Goal: Information Seeking & Learning: Learn about a topic

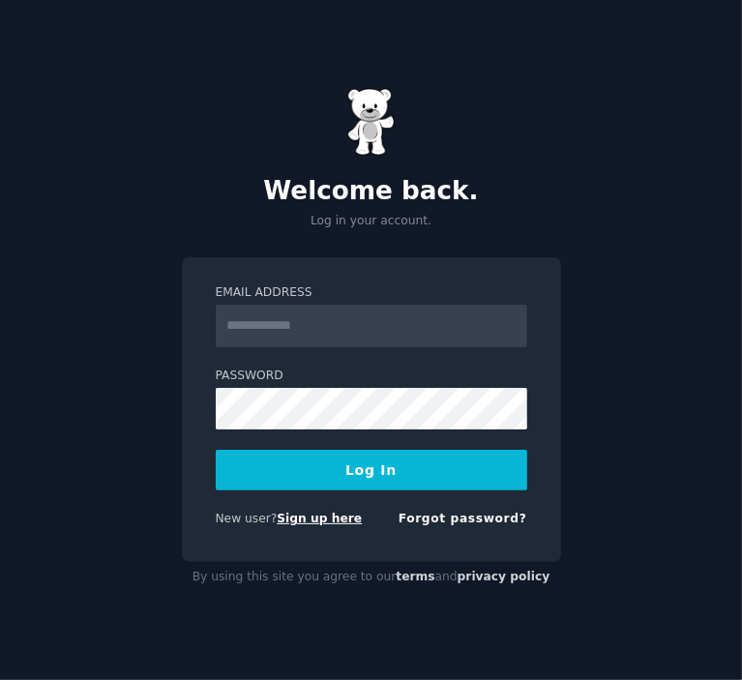
click at [337, 518] on link "Sign up here" at bounding box center [319, 519] width 85 height 14
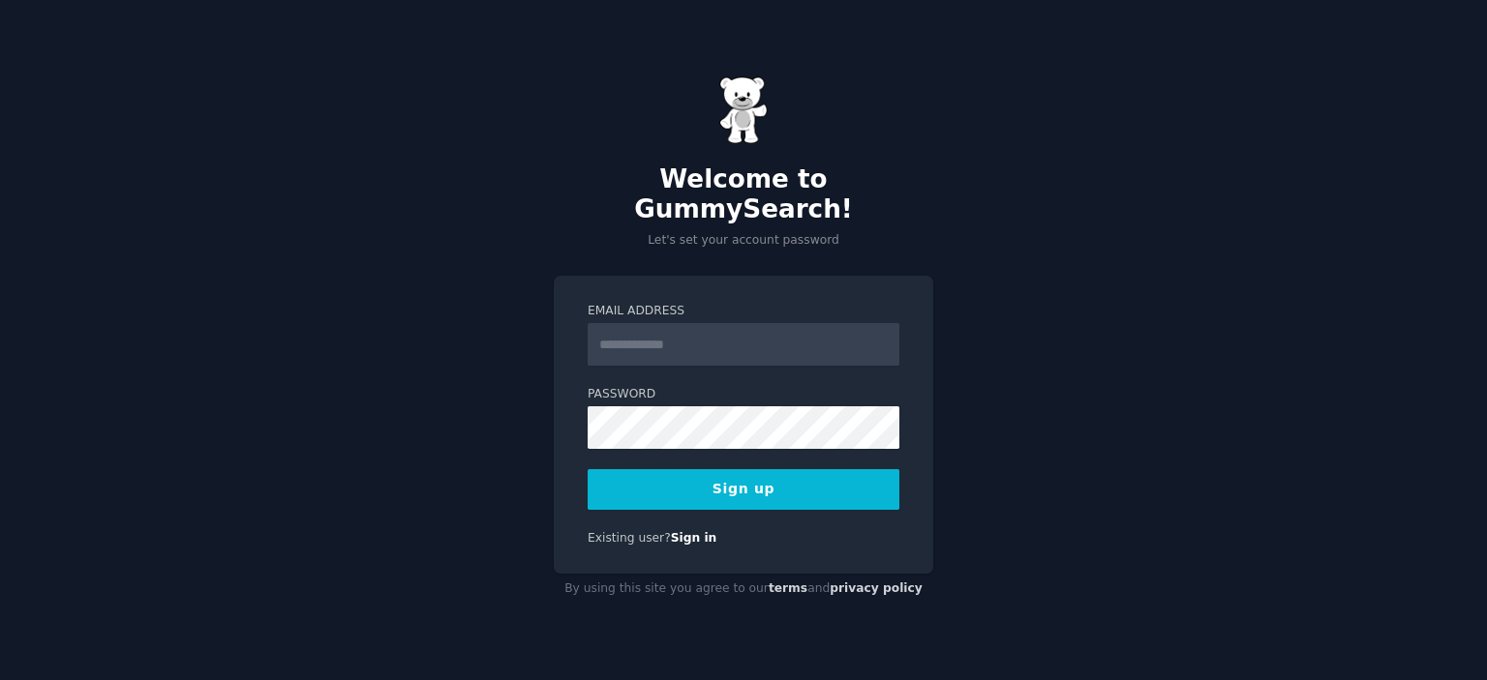
click at [620, 157] on div "Welcome to GummySearch! Let's set your account password" at bounding box center [743, 162] width 379 height 173
click at [636, 323] on input "Email Address" at bounding box center [743, 344] width 312 height 43
type input "**********"
click at [747, 484] on button "Sign up" at bounding box center [743, 489] width 312 height 41
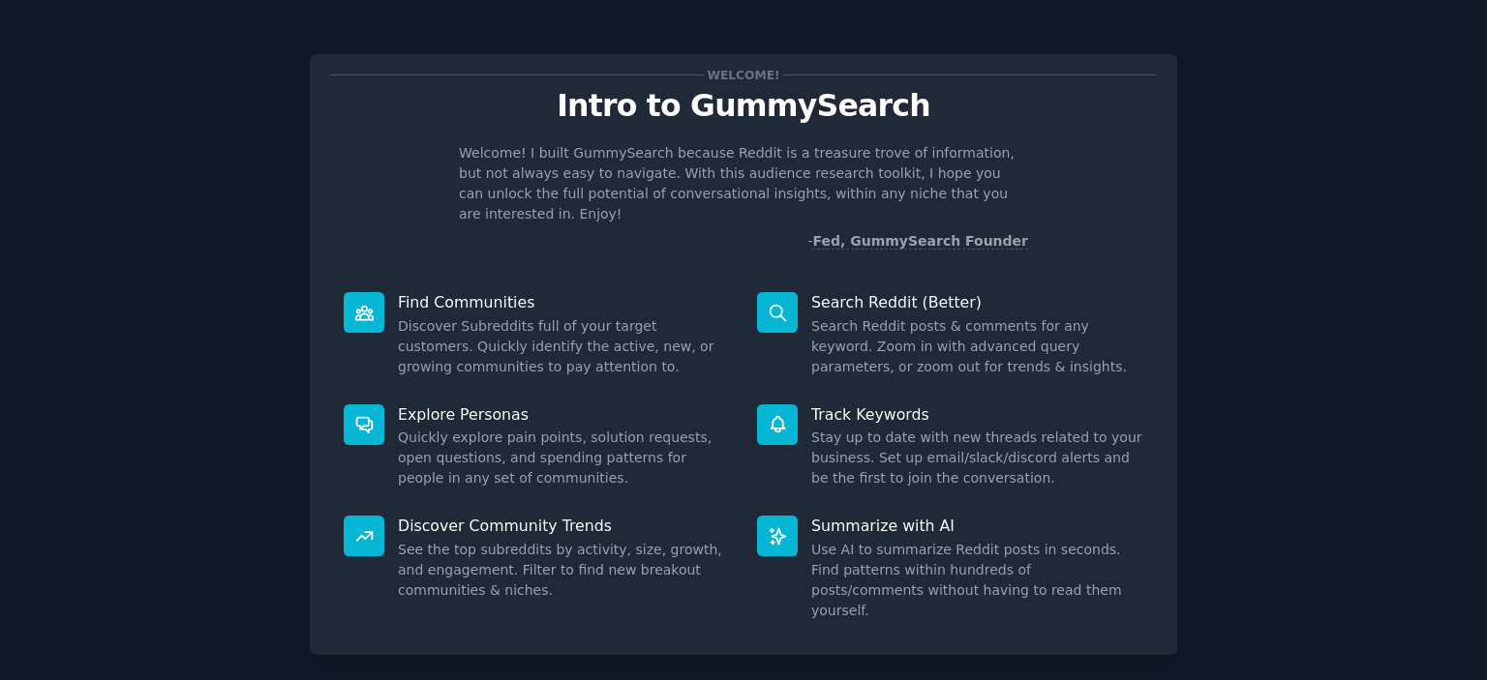
scroll to position [64, 0]
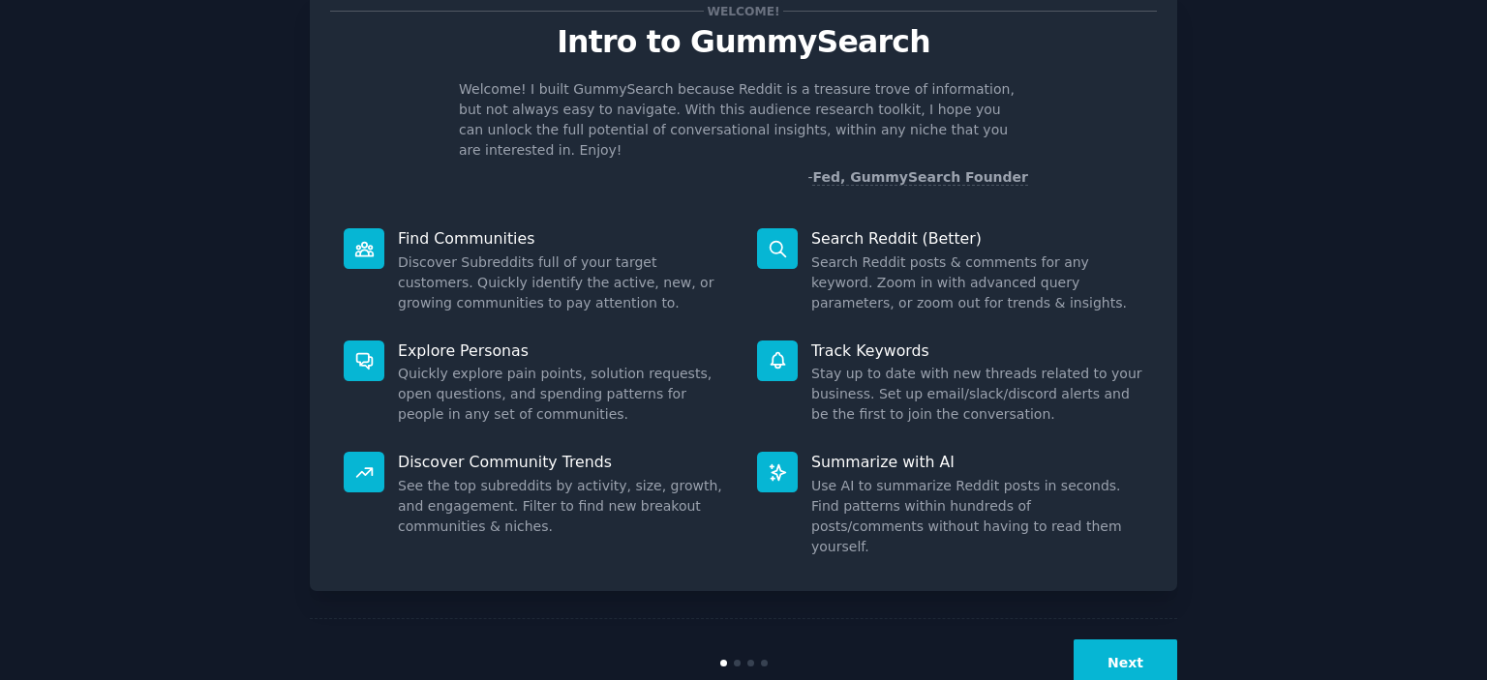
click at [1137, 640] on button "Next" at bounding box center [1125, 663] width 104 height 47
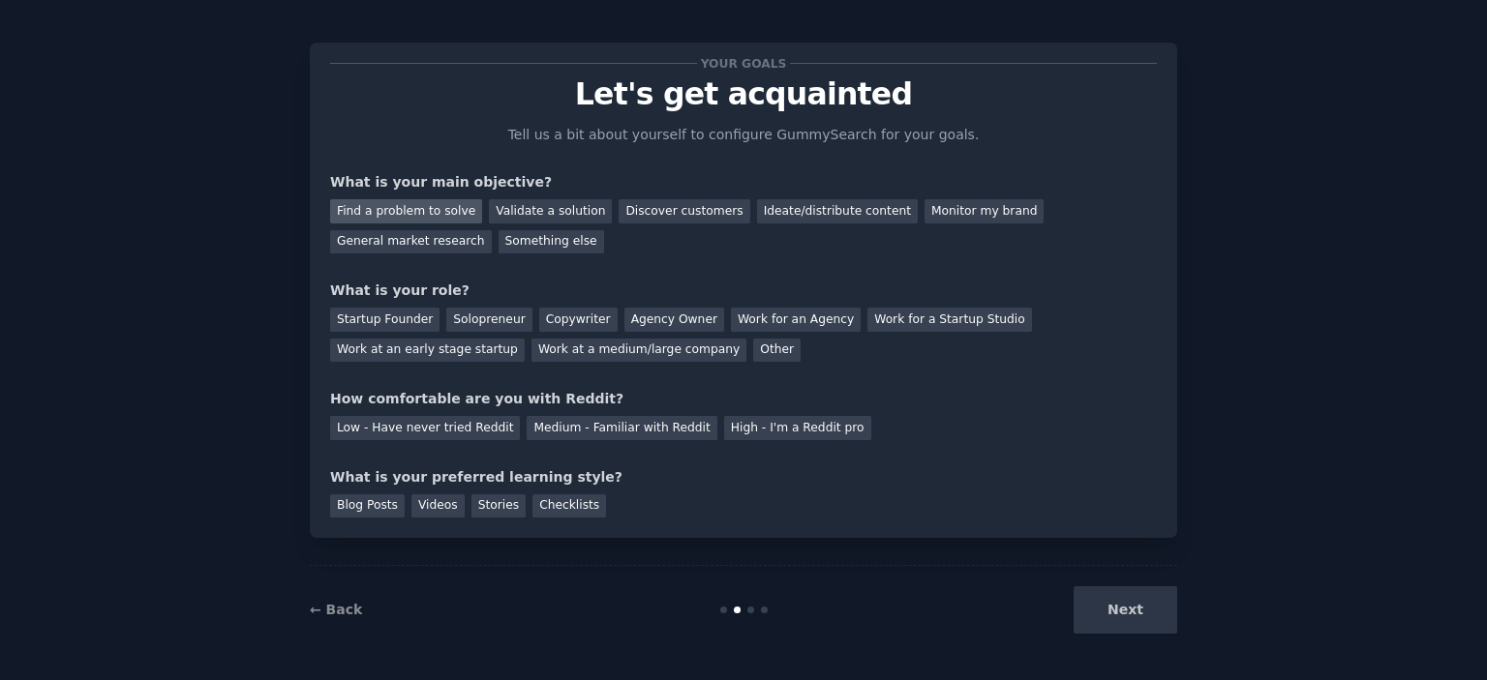
click at [439, 212] on div "Find a problem to solve" at bounding box center [406, 211] width 152 height 24
click at [492, 230] on div "General market research" at bounding box center [411, 242] width 162 height 24
click at [399, 204] on div "Find a problem to solve" at bounding box center [406, 211] width 152 height 24
click at [446, 315] on div "Solopreneur" at bounding box center [488, 320] width 85 height 24
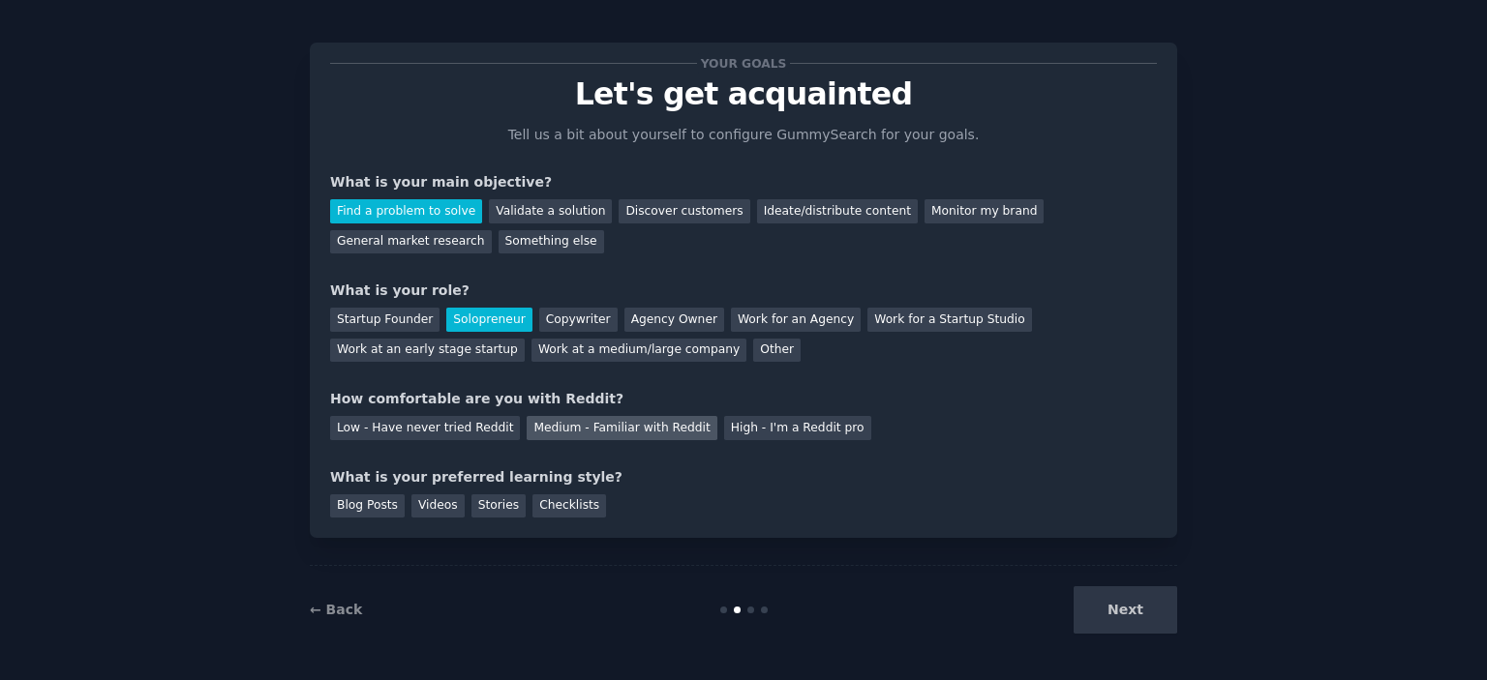
click at [559, 431] on div "Medium - Familiar with Reddit" at bounding box center [621, 428] width 190 height 24
click at [438, 510] on div "Videos" at bounding box center [437, 507] width 53 height 24
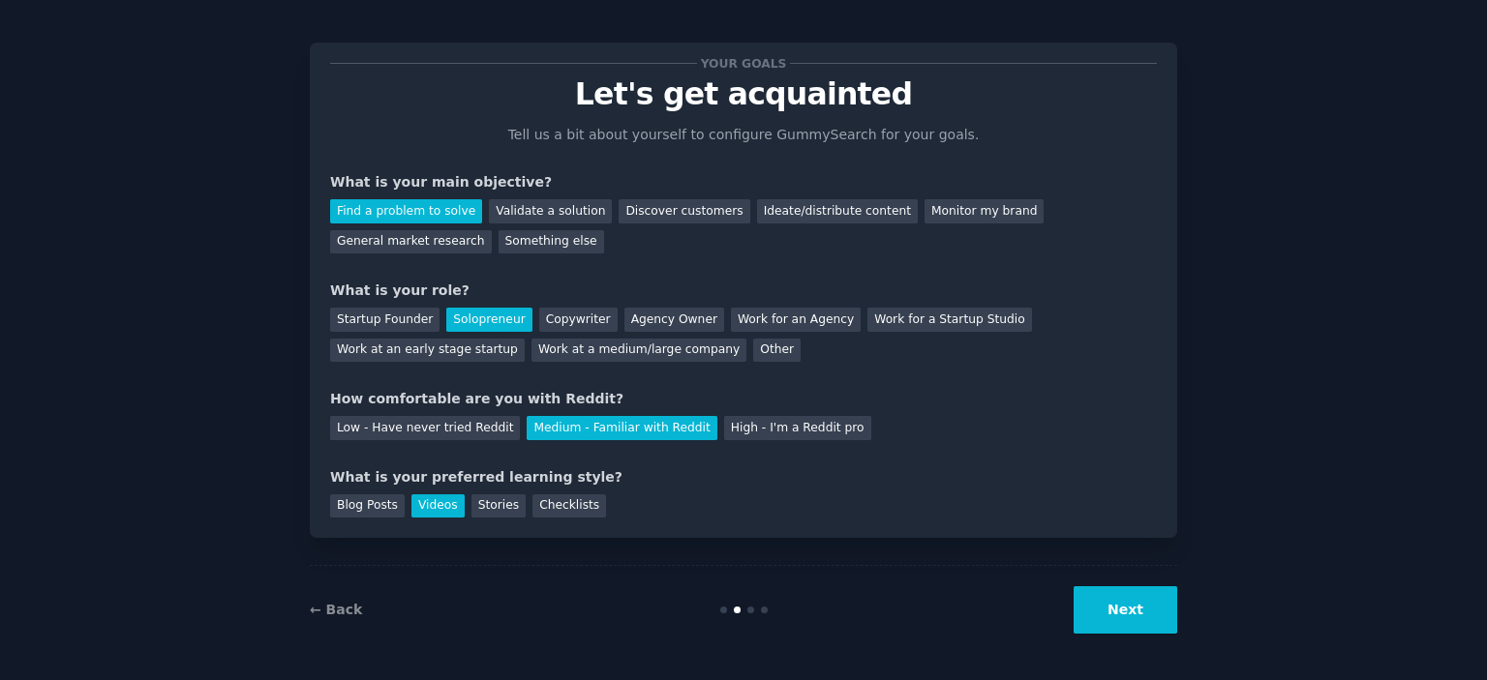
click at [1110, 594] on button "Next" at bounding box center [1125, 609] width 104 height 47
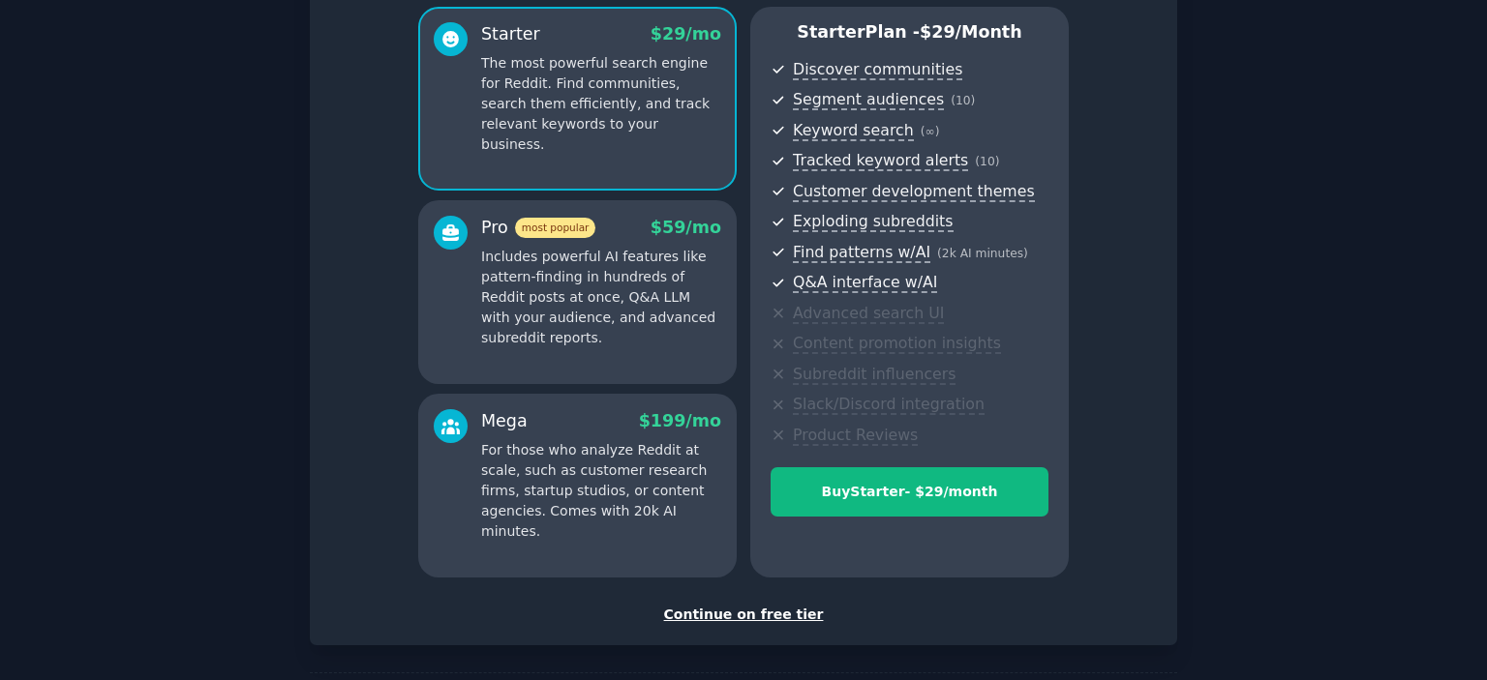
scroll to position [158, 0]
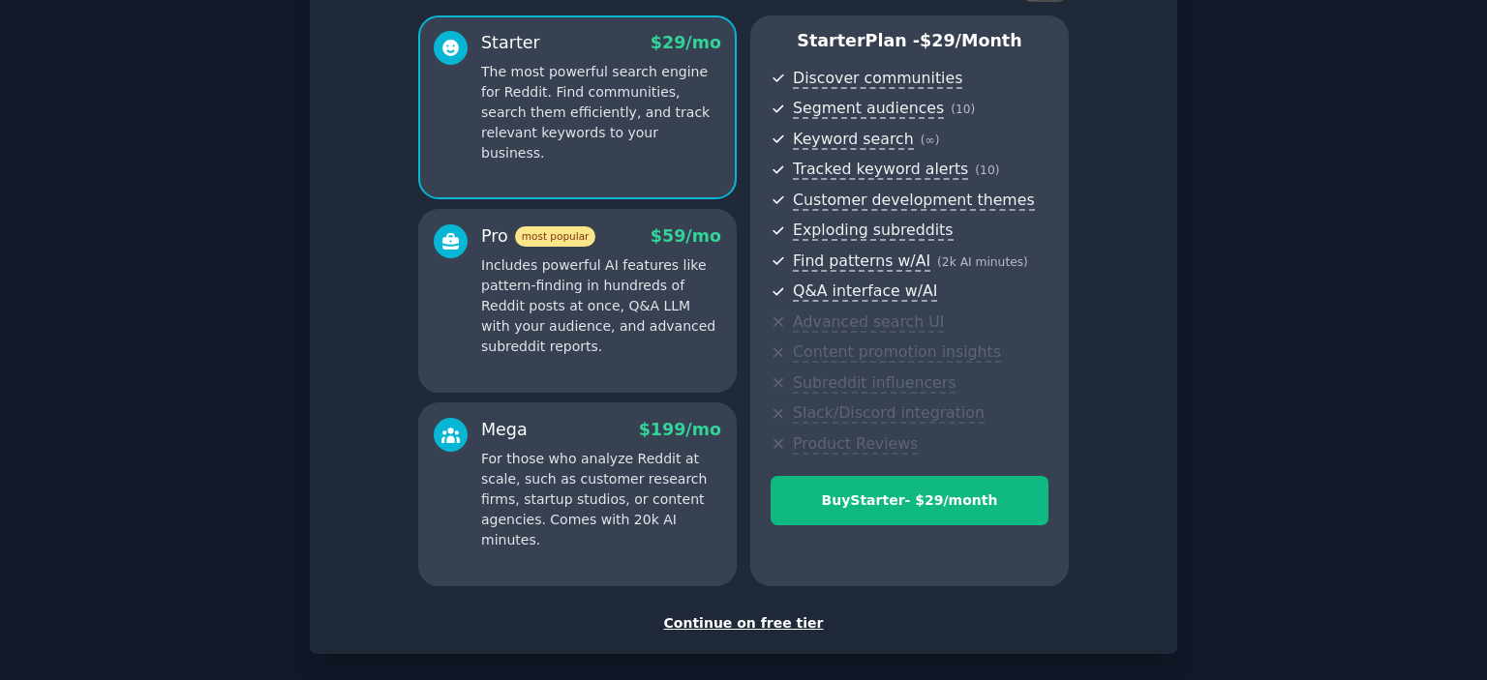
click at [793, 618] on div "Continue on free tier" at bounding box center [743, 624] width 826 height 20
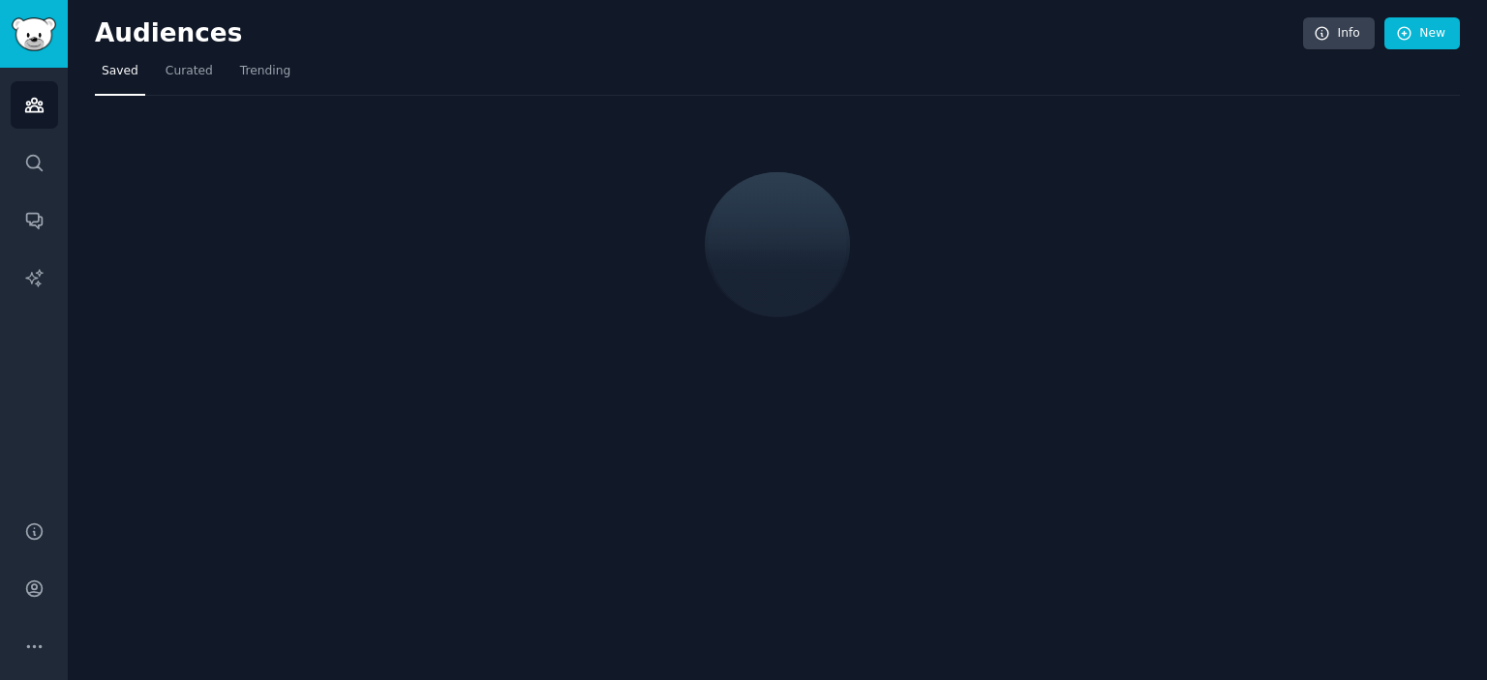
click at [1120, 599] on div "Audiences Info New Saved Curated Trending" at bounding box center [777, 340] width 1419 height 680
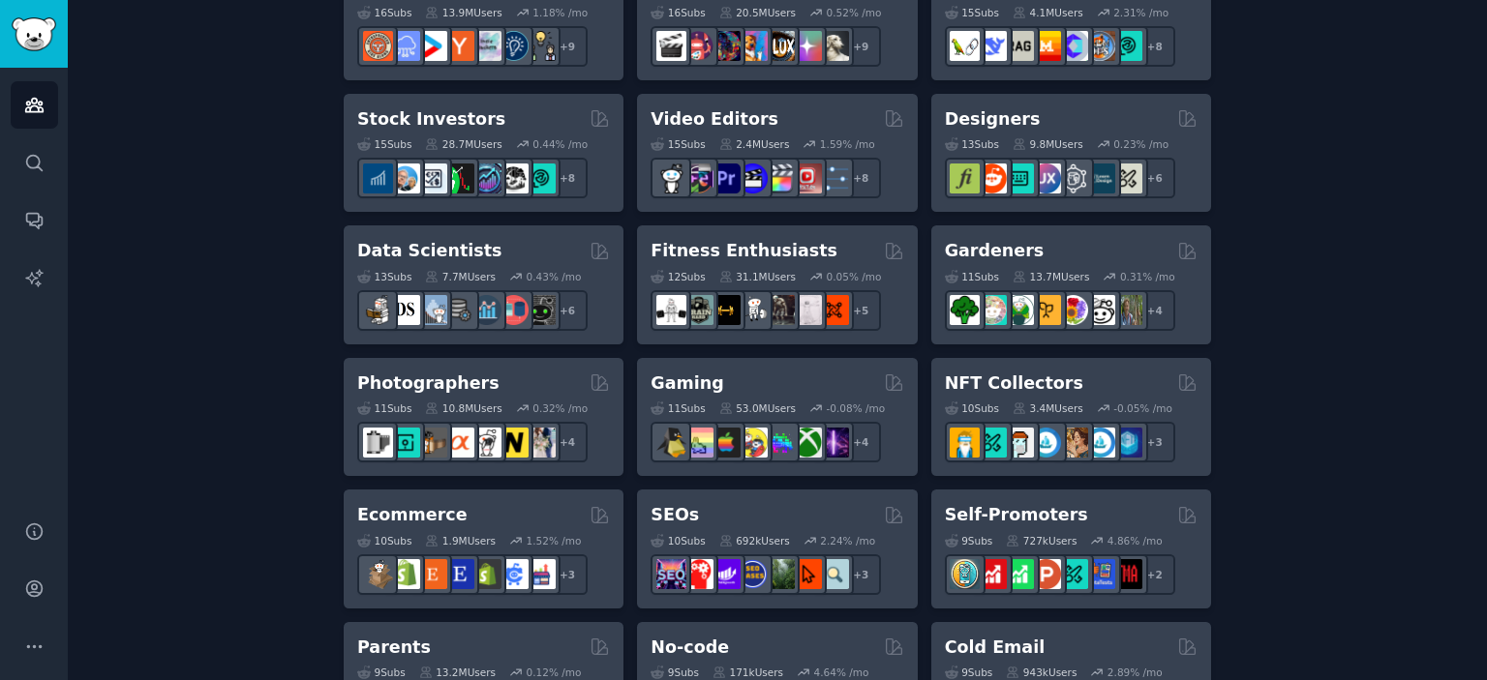
scroll to position [676, 0]
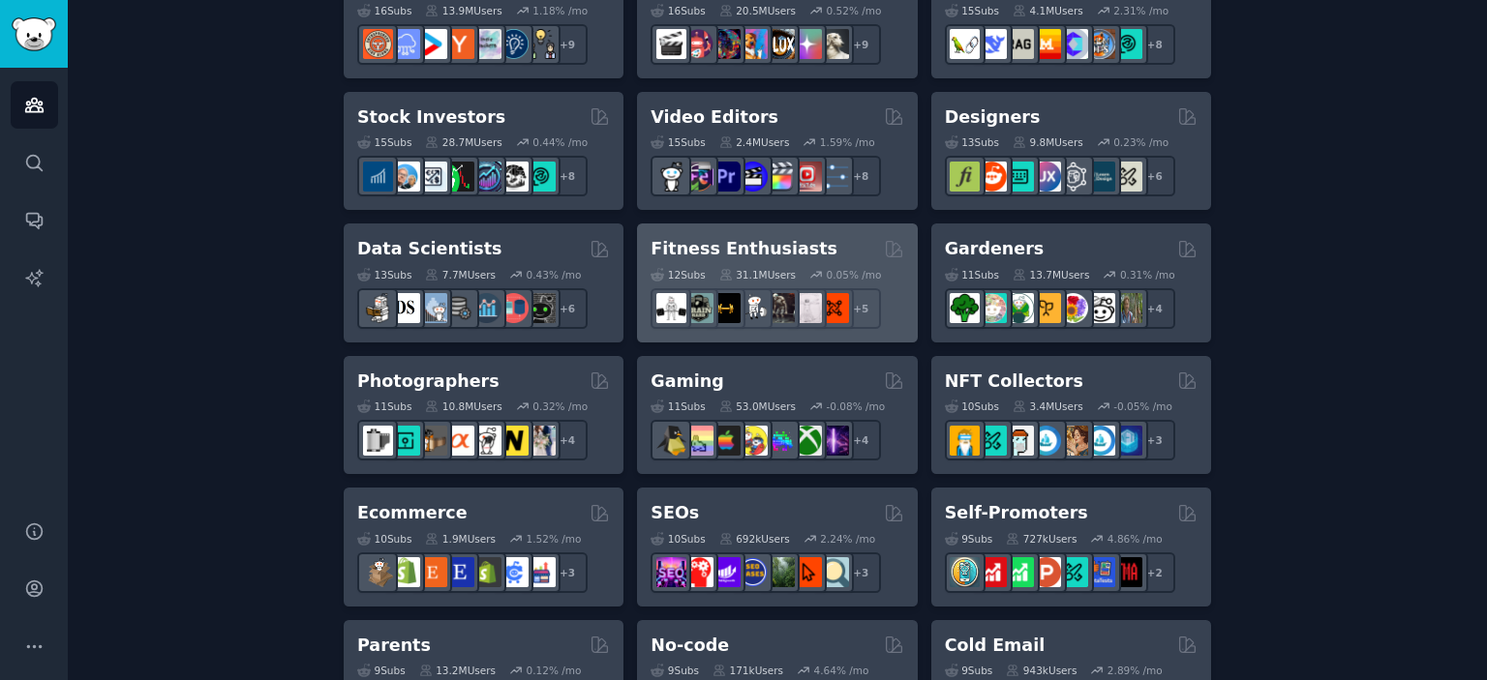
click at [709, 252] on h2 "Fitness Enthusiasts" at bounding box center [743, 249] width 187 height 24
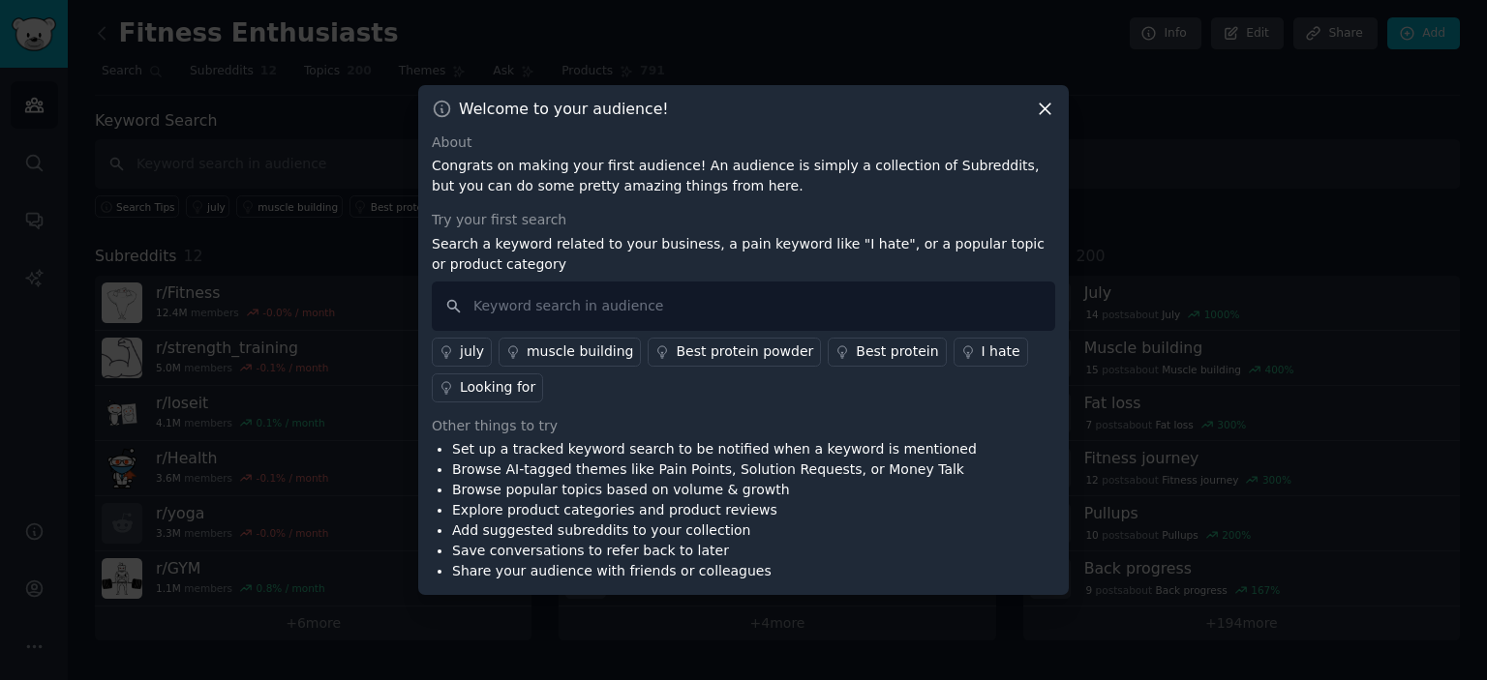
click at [1056, 103] on div "Welcome to your audience! About Congrats on making your first audience! An audi…" at bounding box center [743, 340] width 650 height 511
click at [1045, 111] on icon at bounding box center [1044, 109] width 11 height 11
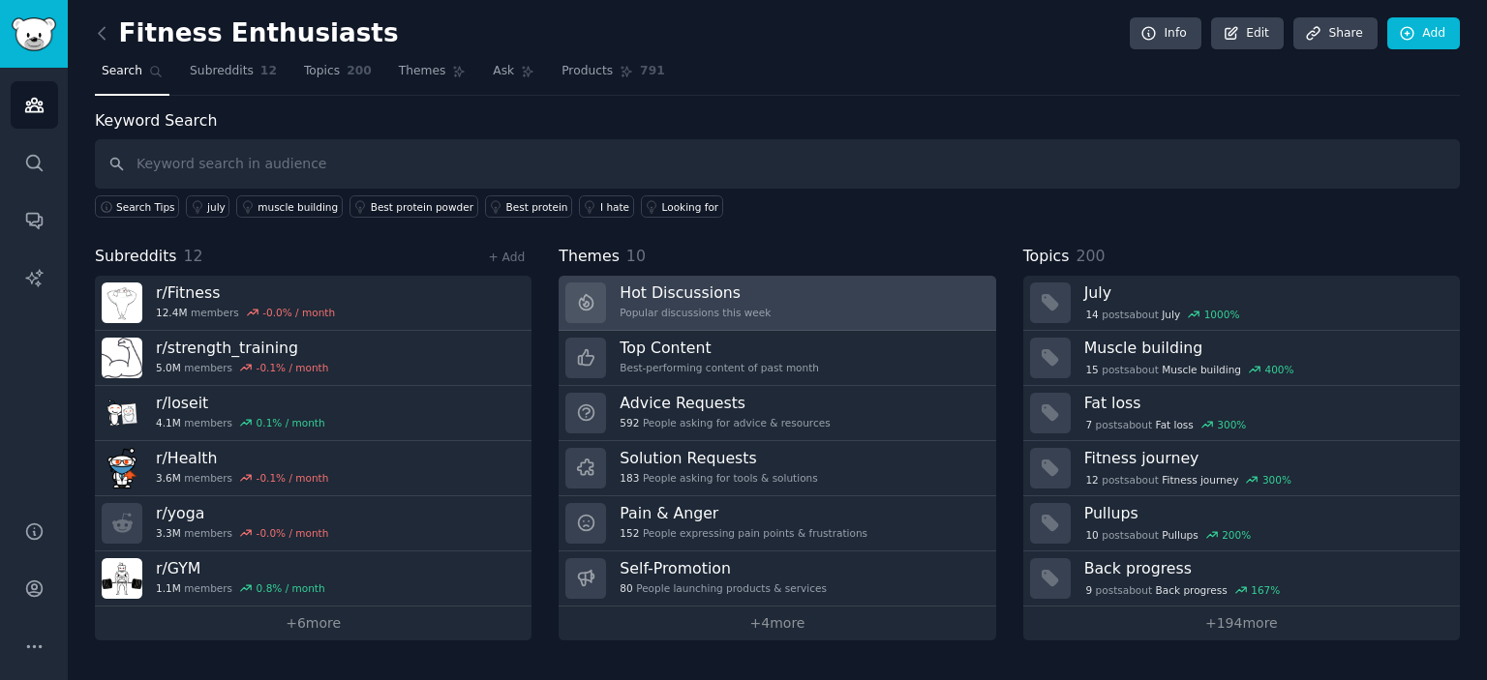
click at [725, 290] on h3 "Hot Discussions" at bounding box center [694, 293] width 151 height 20
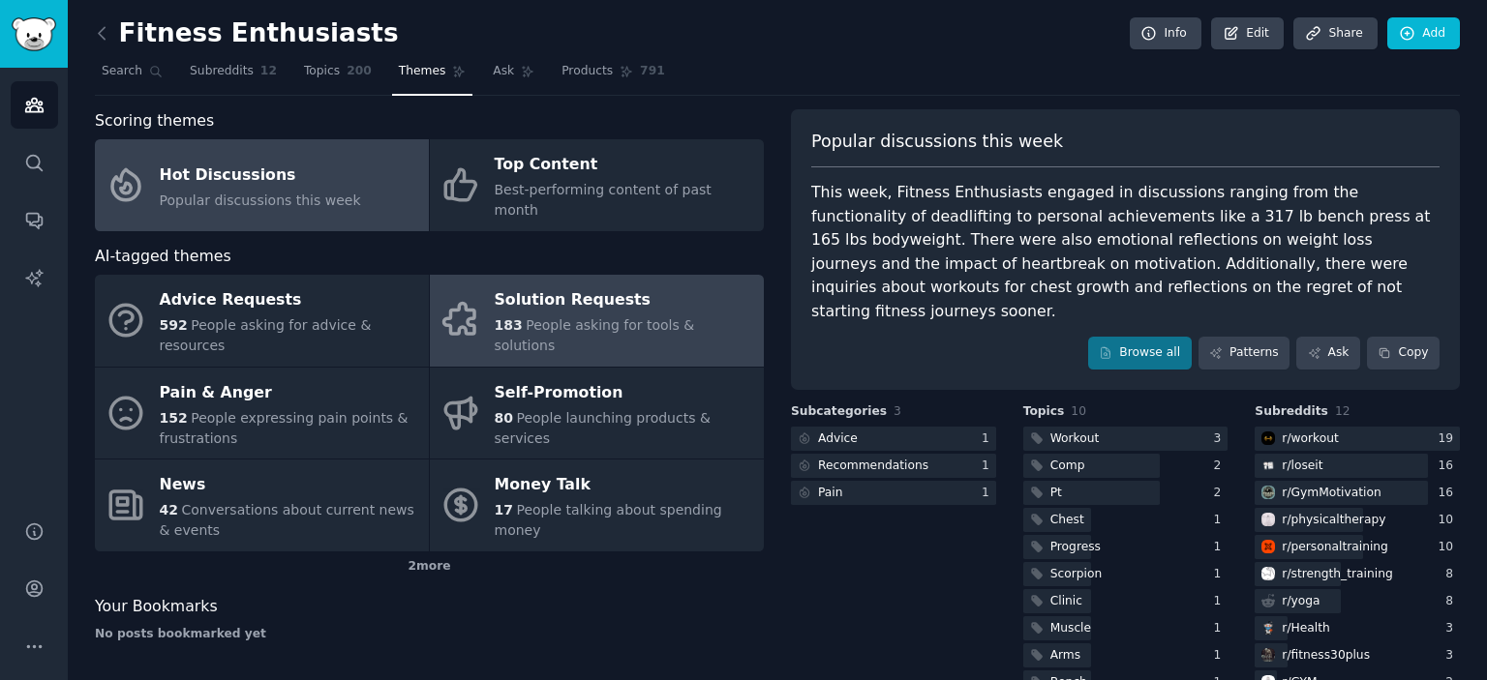
click at [654, 285] on div "Solution Requests" at bounding box center [624, 300] width 259 height 31
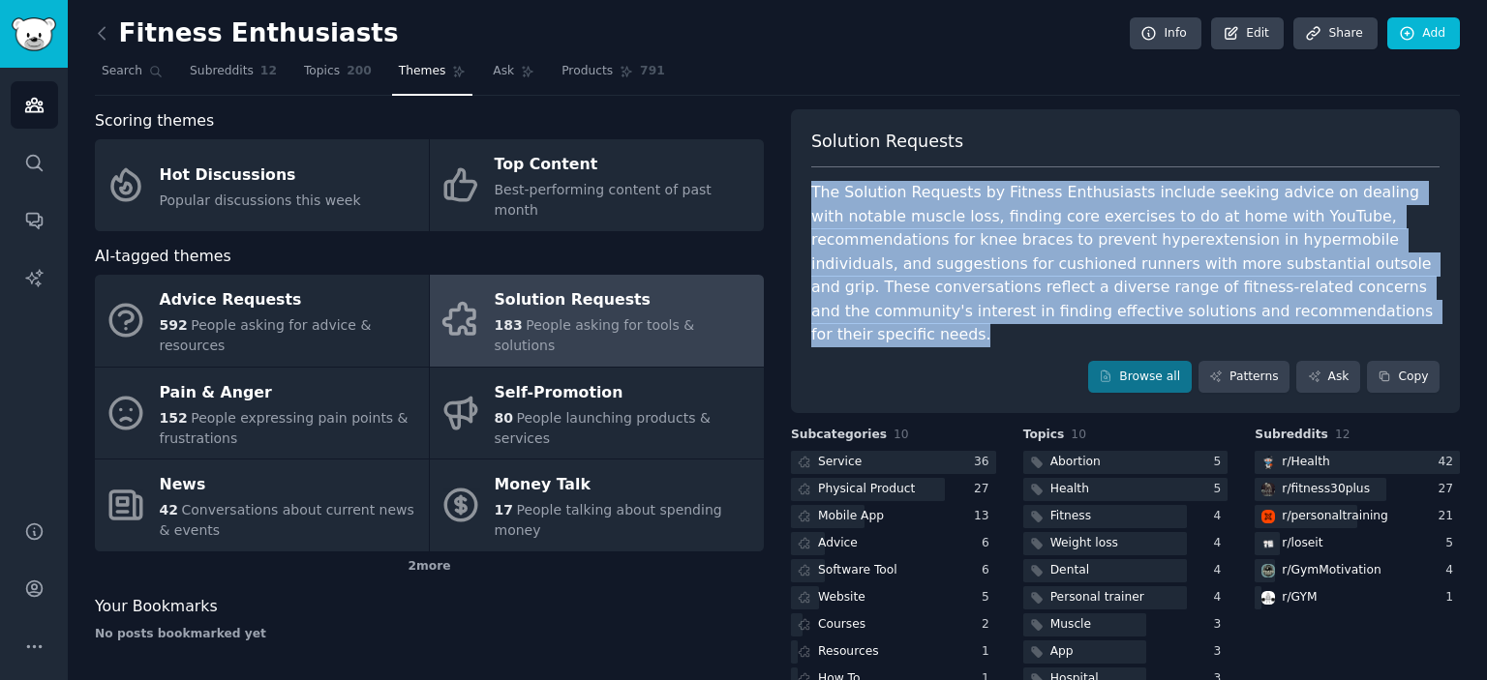
drag, startPoint x: 1099, startPoint y: 307, endPoint x: 800, endPoint y: 178, distance: 325.6
click at [800, 178] on div "Solution Requests The Solution Requests by Fitness Enthusiasts include seeking …" at bounding box center [1125, 261] width 669 height 305
copy div "The Solution Requests by Fitness Enthusiasts include seeking advice on dealing …"
click at [1020, 246] on div "The Solution Requests by Fitness Enthusiasts include seeking advice on dealing …" at bounding box center [1125, 264] width 628 height 166
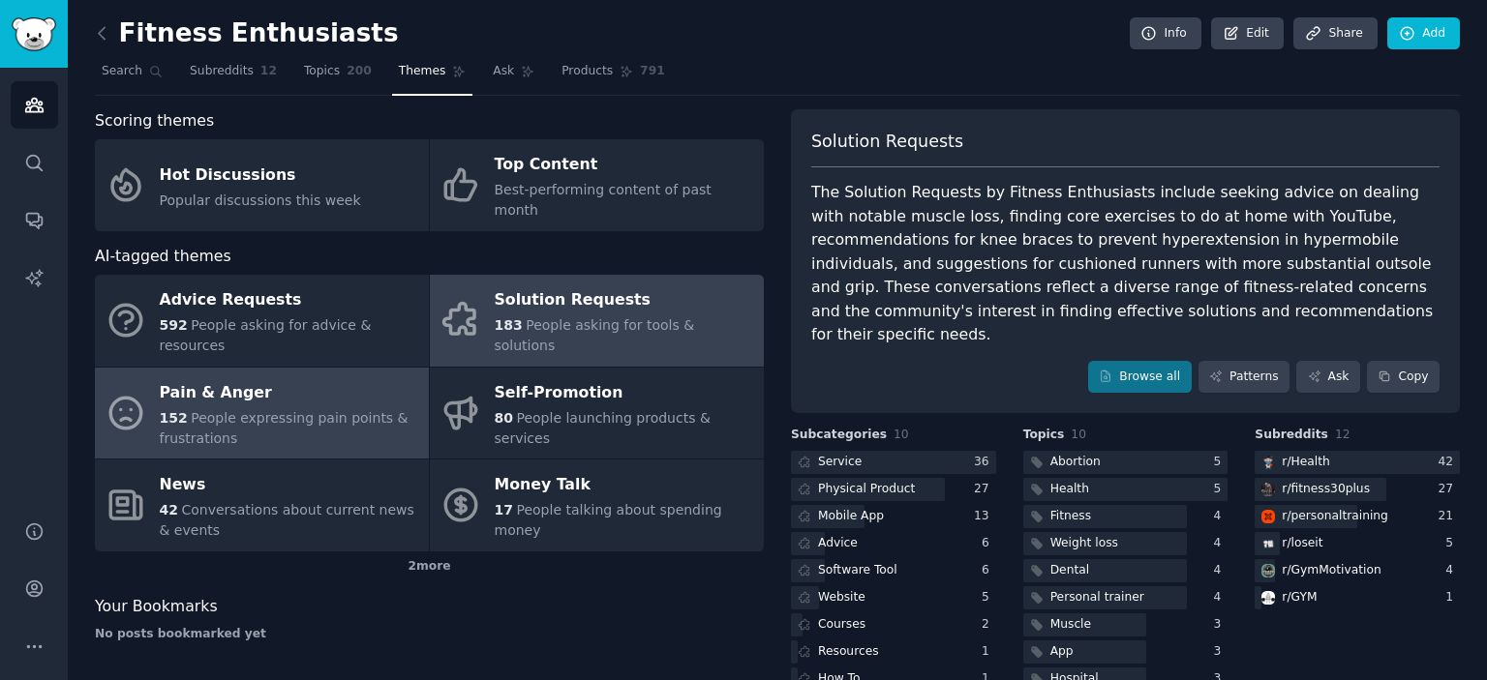
click at [304, 410] on span "People expressing pain points & frustrations" at bounding box center [284, 428] width 249 height 36
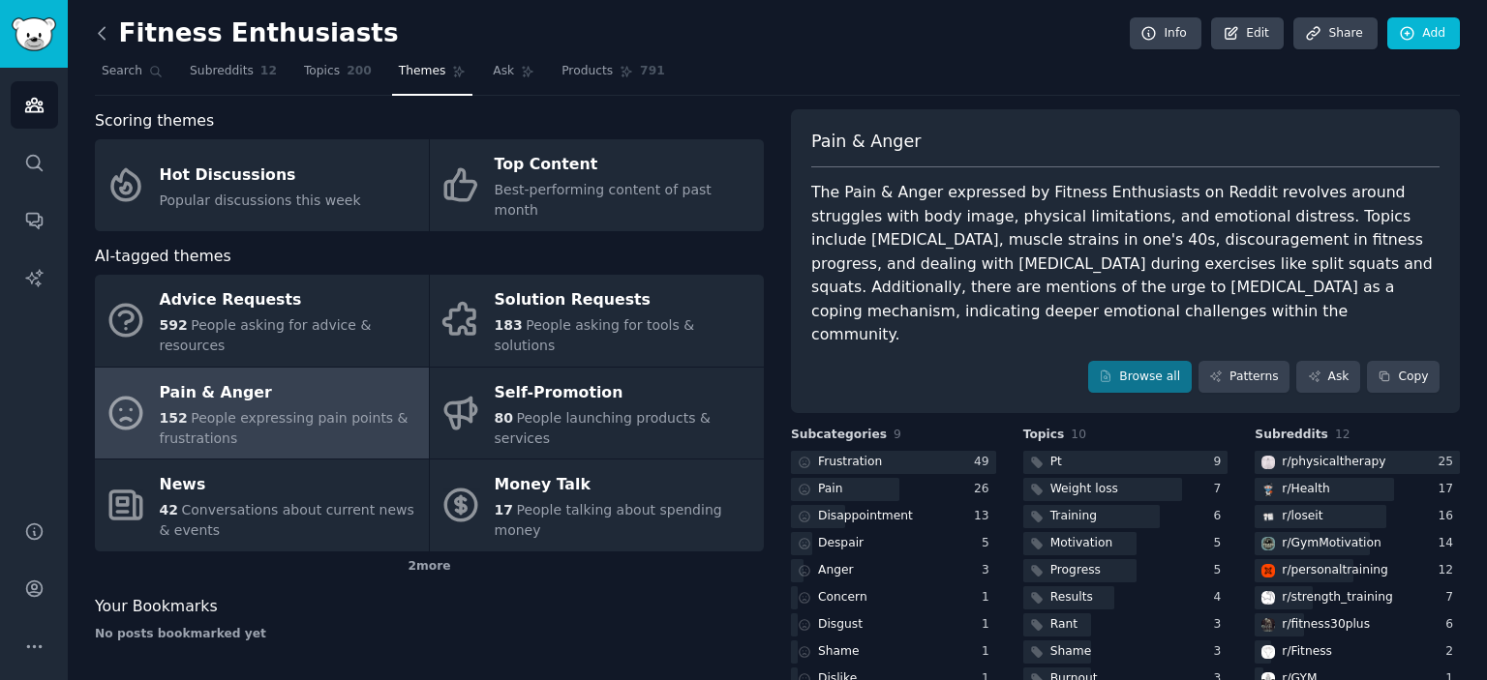
click at [105, 30] on icon at bounding box center [102, 33] width 20 height 20
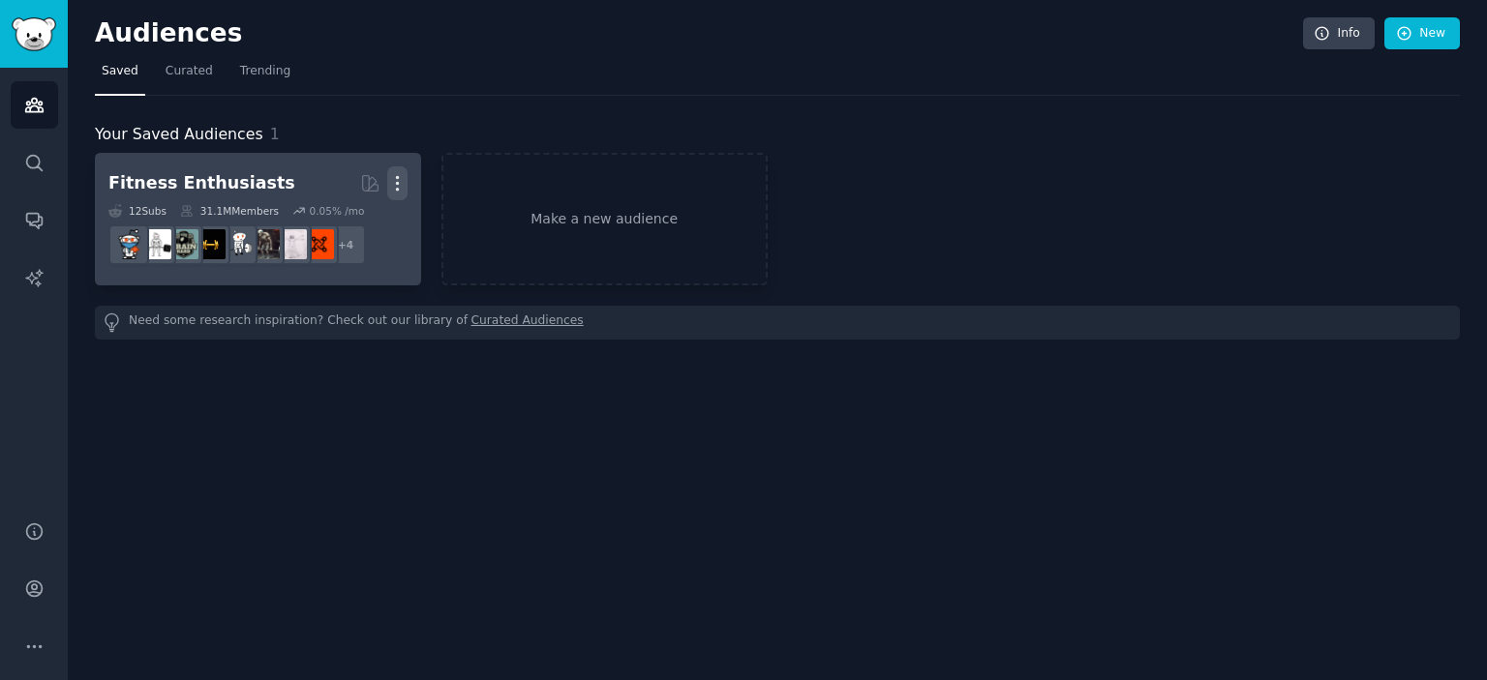
click at [399, 191] on icon "button" at bounding box center [397, 183] width 20 height 20
click at [355, 220] on p "Delete" at bounding box center [344, 224] width 45 height 20
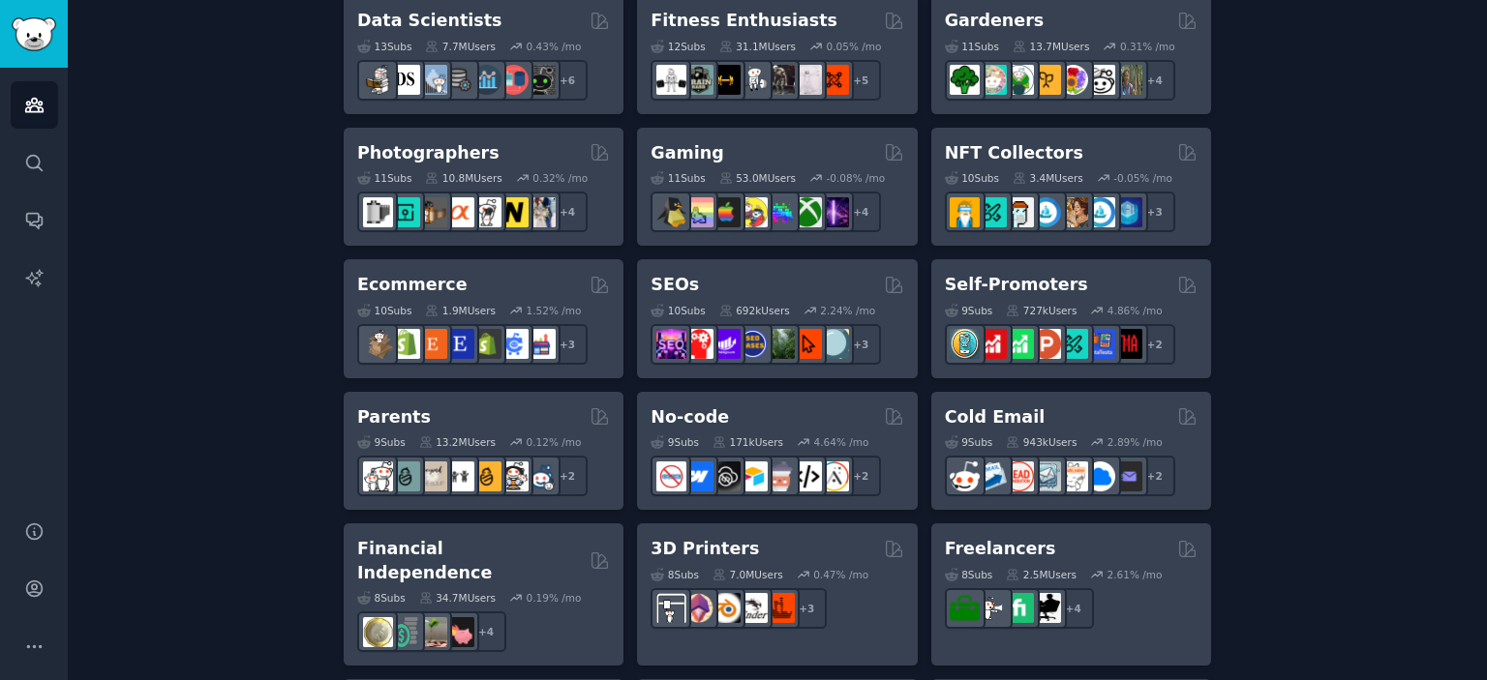
scroll to position [902, 0]
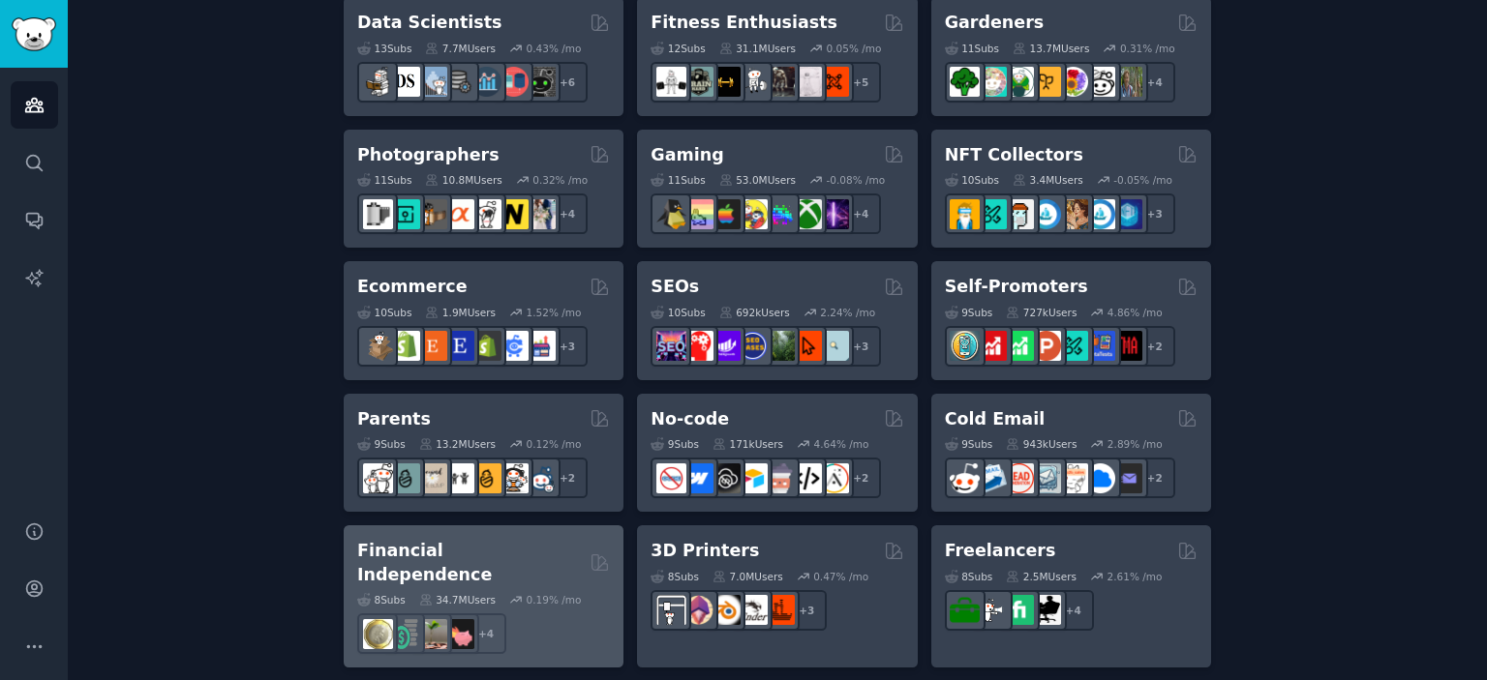
click at [465, 543] on h2 "Financial Independence" at bounding box center [469, 562] width 225 height 47
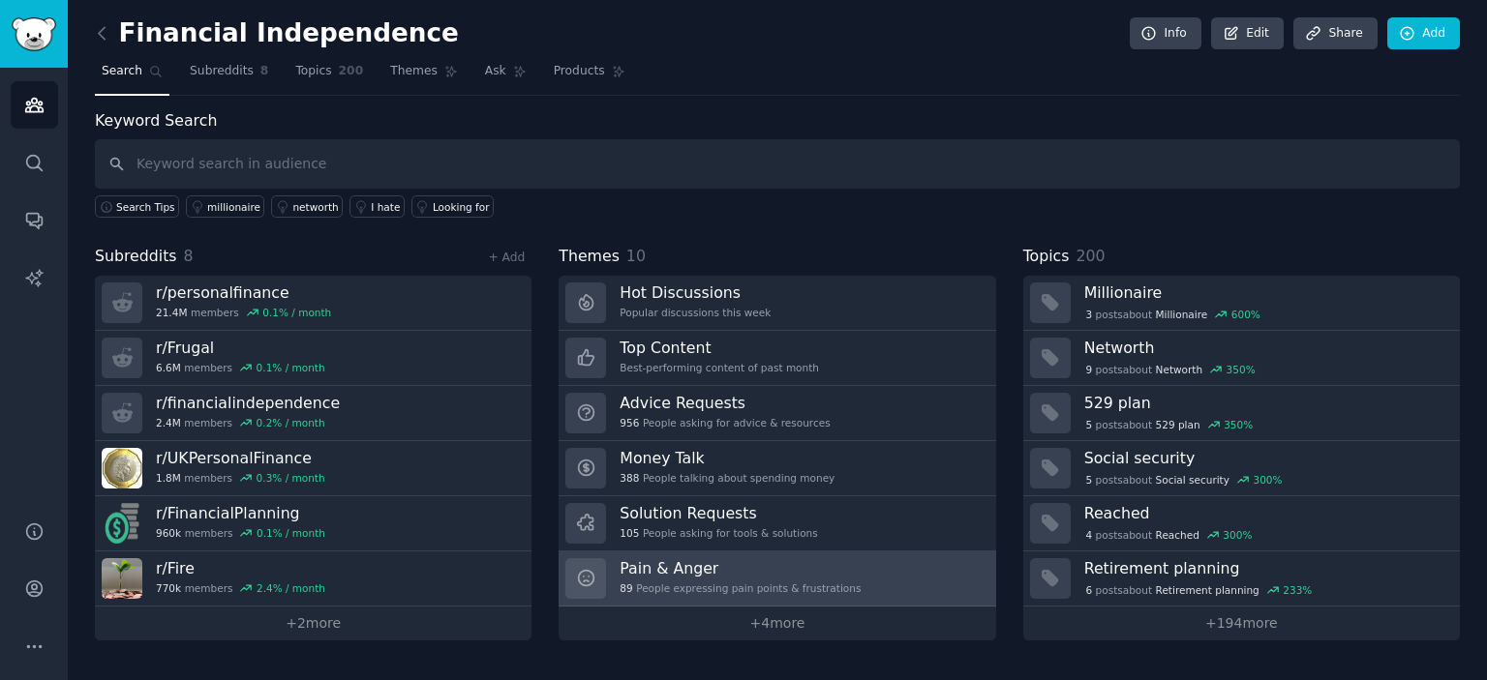
click at [690, 576] on div "Pain & Anger 89 People expressing pain points & frustrations" at bounding box center [739, 578] width 241 height 41
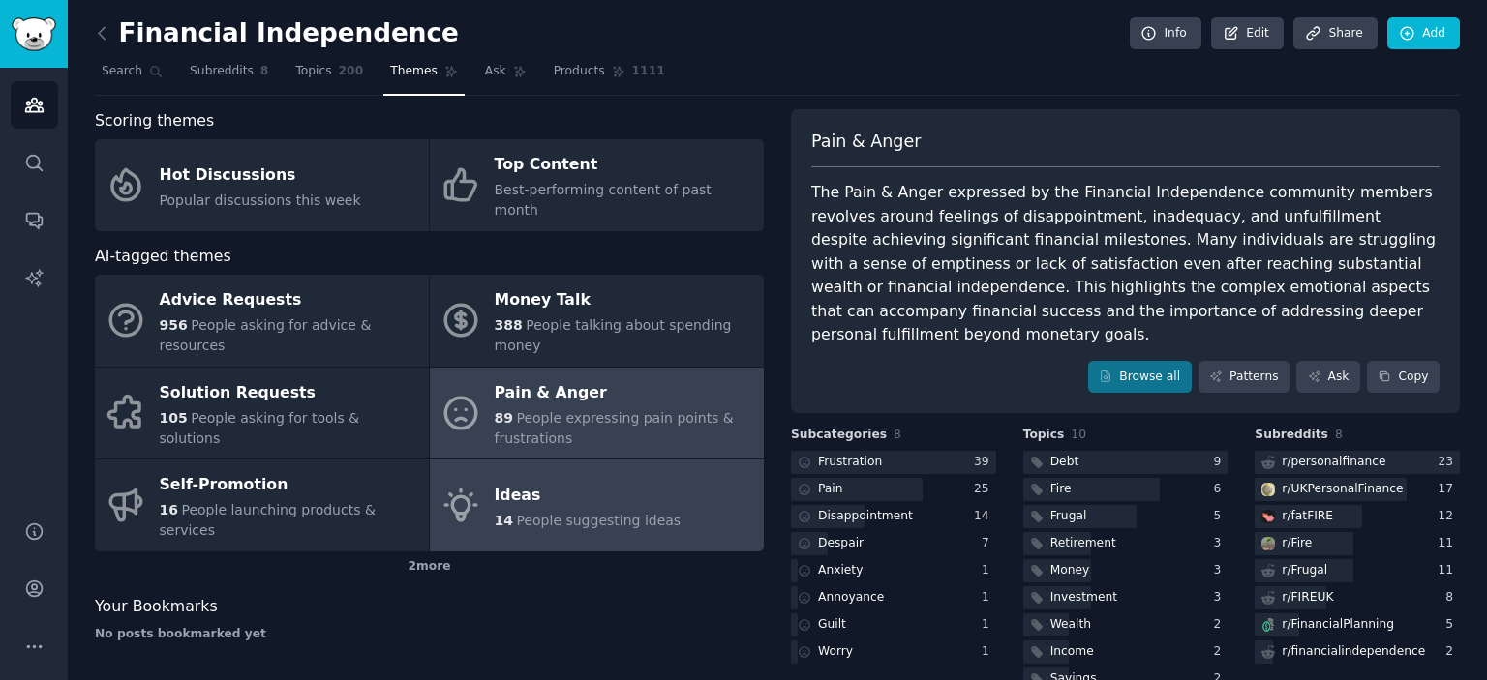
click at [576, 480] on div "Ideas" at bounding box center [588, 495] width 187 height 31
